Goal: Communication & Community: Answer question/provide support

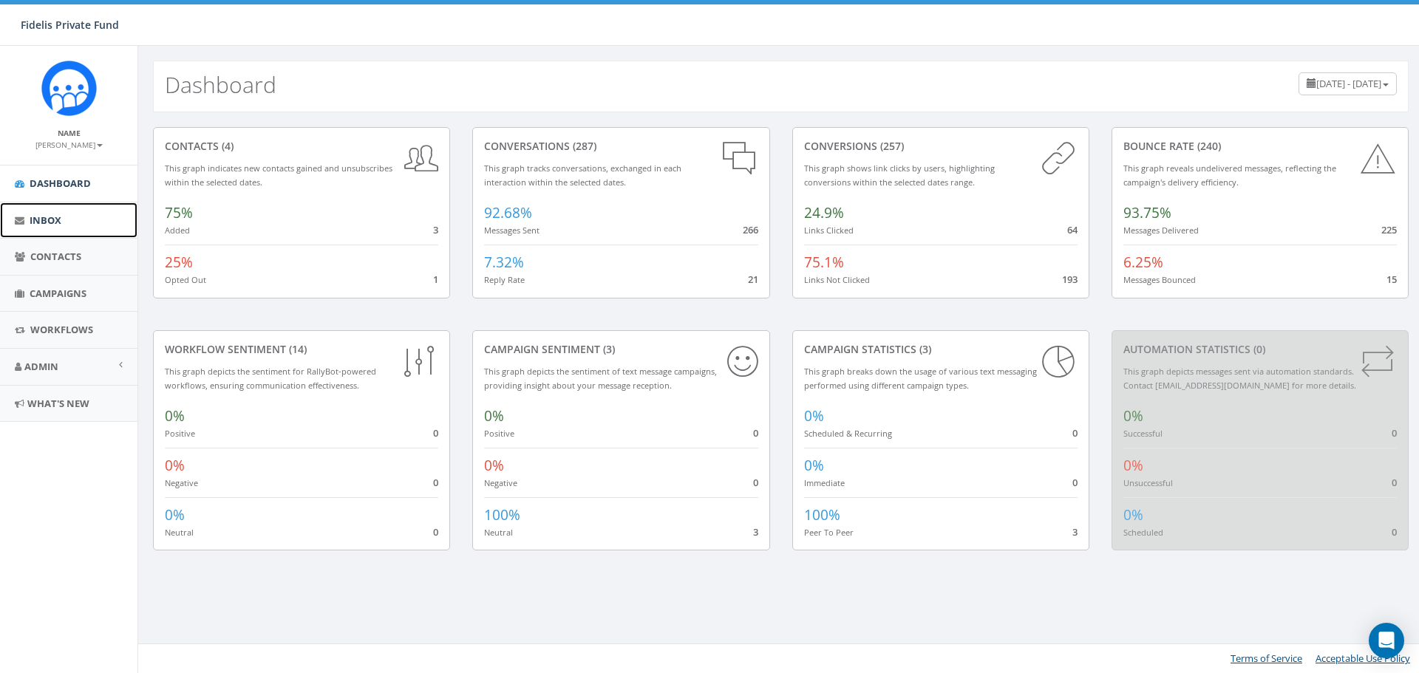
click at [26, 220] on link "Inbox" at bounding box center [68, 220] width 137 height 36
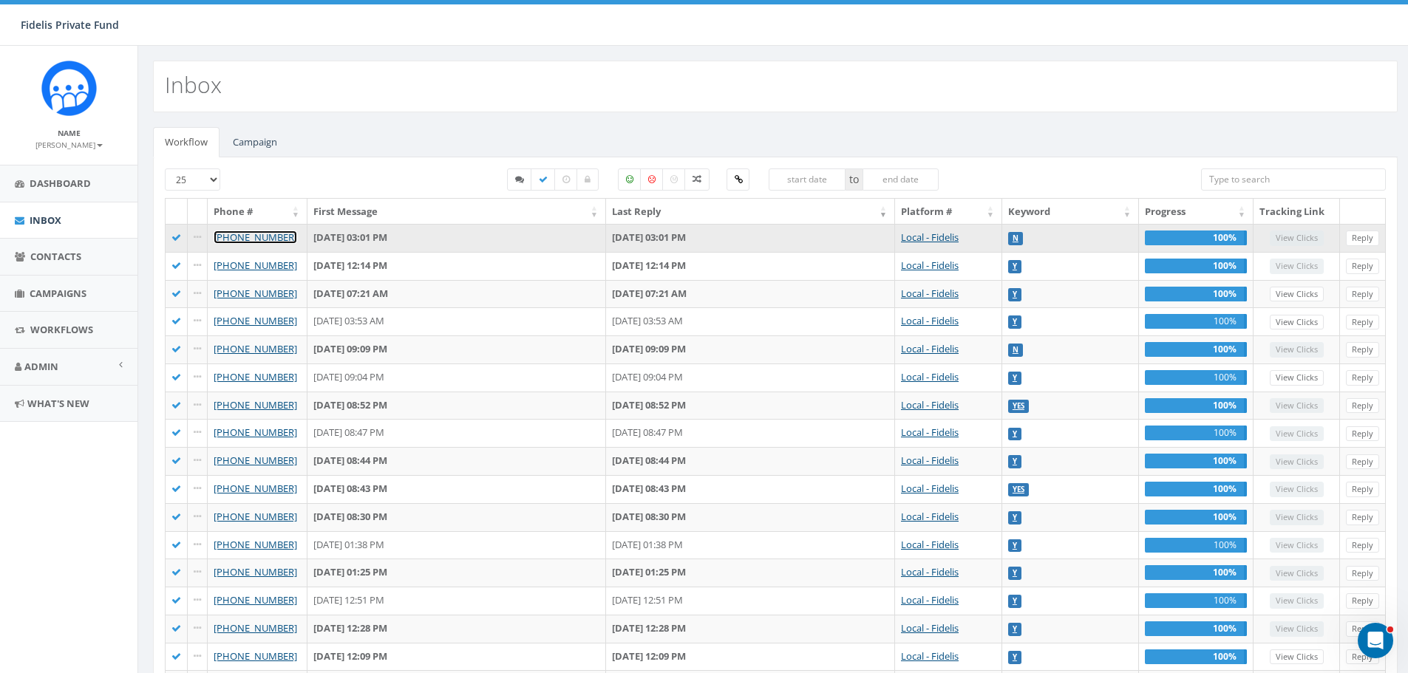
click at [259, 238] on link "+1 619-208-5759" at bounding box center [255, 237] width 83 height 13
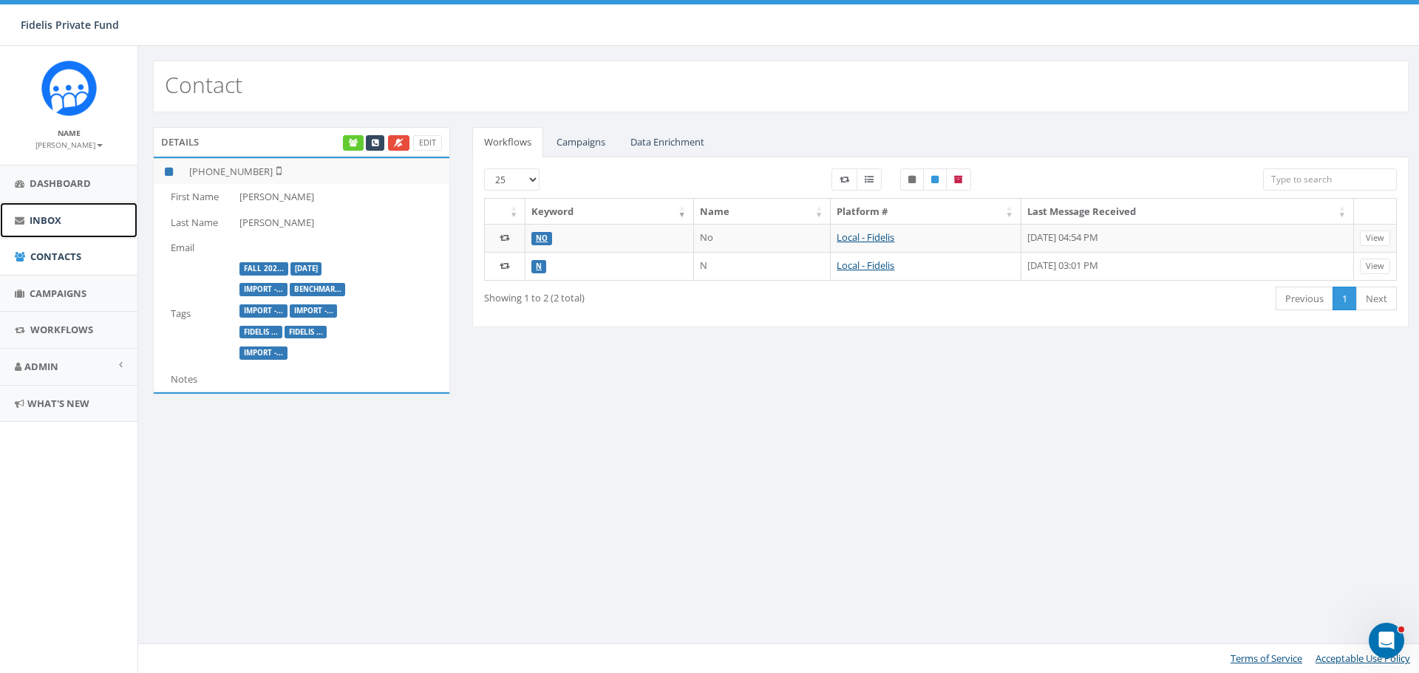
click at [45, 217] on span "Inbox" at bounding box center [46, 220] width 32 height 13
